Goal: Find specific page/section: Find specific page/section

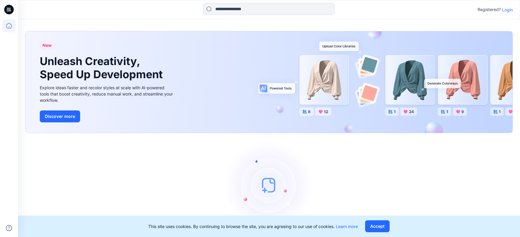
click at [505, 11] on p "Login" at bounding box center [507, 10] width 11 height 6
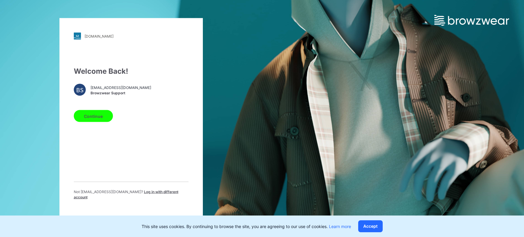
click at [94, 117] on button "Continue" at bounding box center [93, 116] width 39 height 12
click at [96, 119] on button "Continue" at bounding box center [93, 116] width 39 height 12
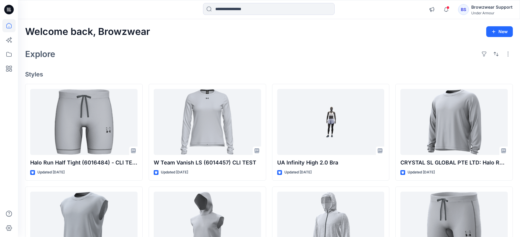
click at [279, 52] on div "Explore" at bounding box center [268, 54] width 487 height 14
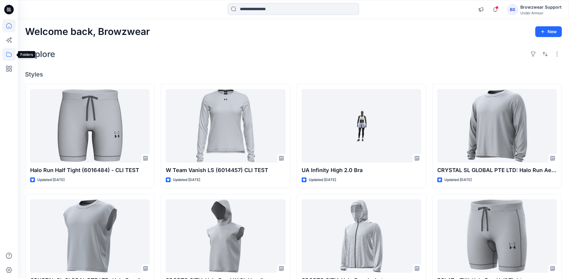
click at [10, 53] on icon at bounding box center [8, 54] width 5 height 5
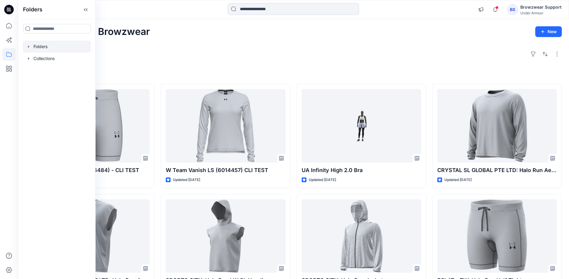
click at [26, 46] on div at bounding box center [57, 47] width 68 height 12
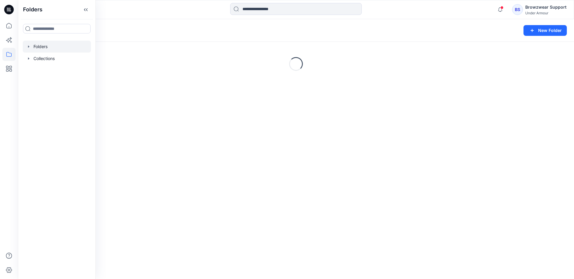
click at [28, 45] on icon "button" at bounding box center [28, 46] width 5 height 5
click at [37, 59] on icon "button" at bounding box center [34, 58] width 5 height 5
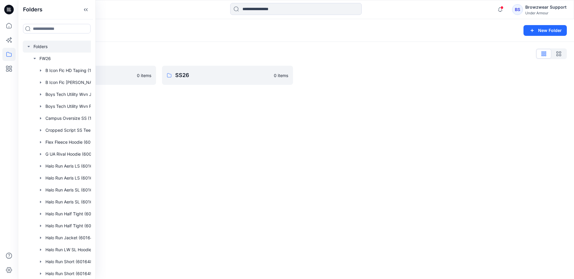
click at [184, 46] on div "Folders List FW26 0 items SS26 0 items" at bounding box center [296, 67] width 556 height 50
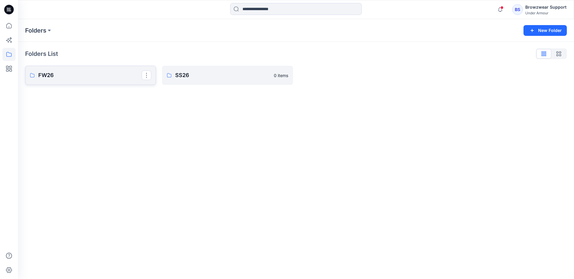
click at [72, 74] on p "FW26" at bounding box center [89, 75] width 103 height 8
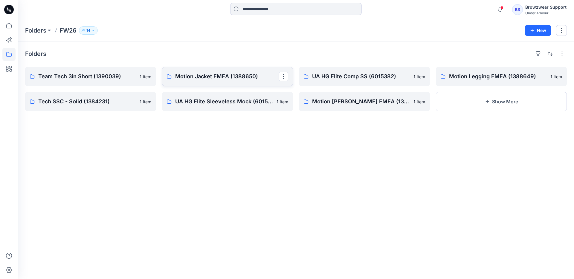
click at [221, 75] on p "Motion Jacket EMEA (1388650)" at bounding box center [226, 76] width 103 height 8
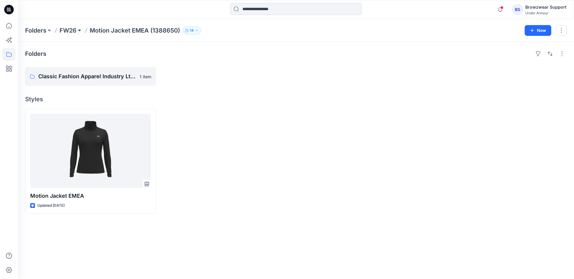
click at [81, 32] on button at bounding box center [80, 30] width 6 height 8
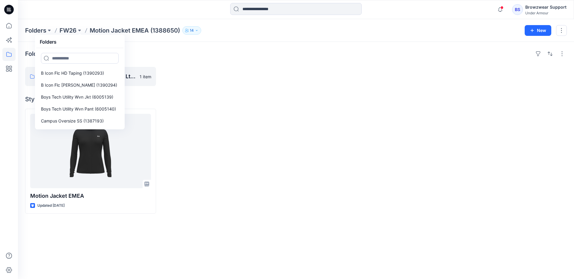
click at [180, 50] on div "Folders" at bounding box center [296, 54] width 542 height 10
